Goal: Information Seeking & Learning: Compare options

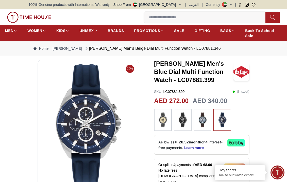
click at [164, 127] on img at bounding box center [163, 120] width 13 height 17
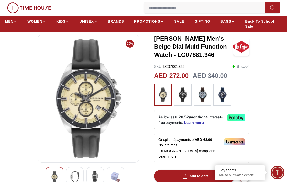
scroll to position [25, 0]
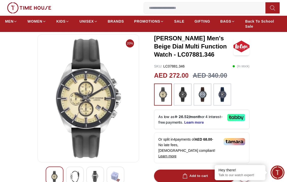
click at [179, 94] on img at bounding box center [183, 94] width 13 height 17
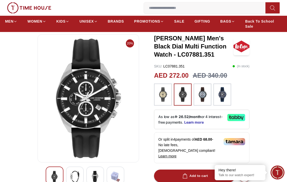
click at [226, 97] on img at bounding box center [222, 94] width 13 height 17
